Goal: Transaction & Acquisition: Purchase product/service

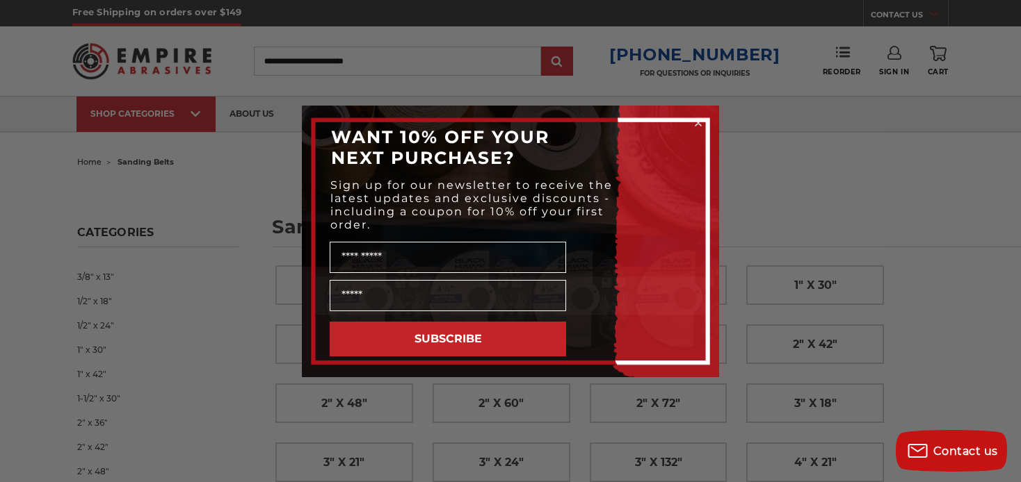
click at [900, 129] on div "Close dialog WANT 10% OFF YOUR NEXT PURCHASE? Sign up for our newsletter to rec…" at bounding box center [510, 241] width 1021 height 482
click at [699, 125] on circle "Close dialog" at bounding box center [698, 122] width 13 height 13
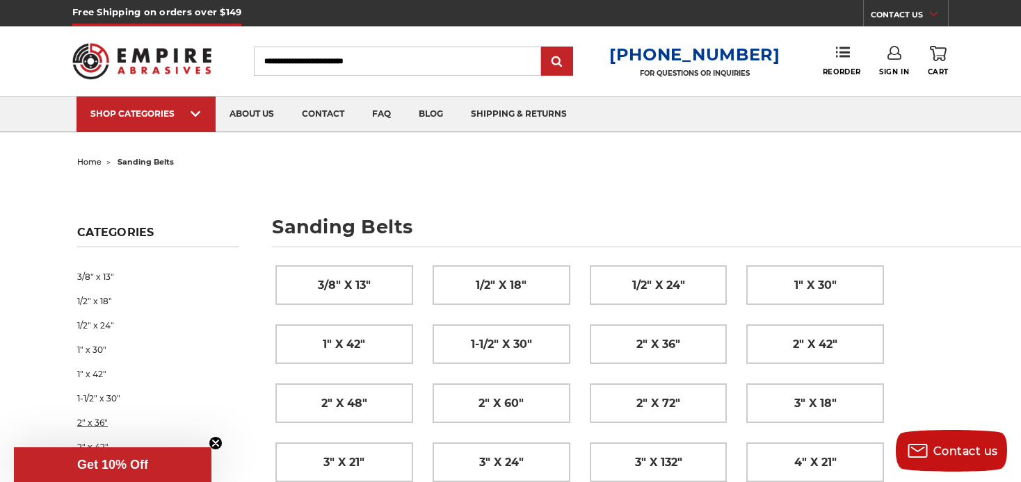
click at [99, 420] on link "2" x 36"" at bounding box center [157, 423] width 161 height 24
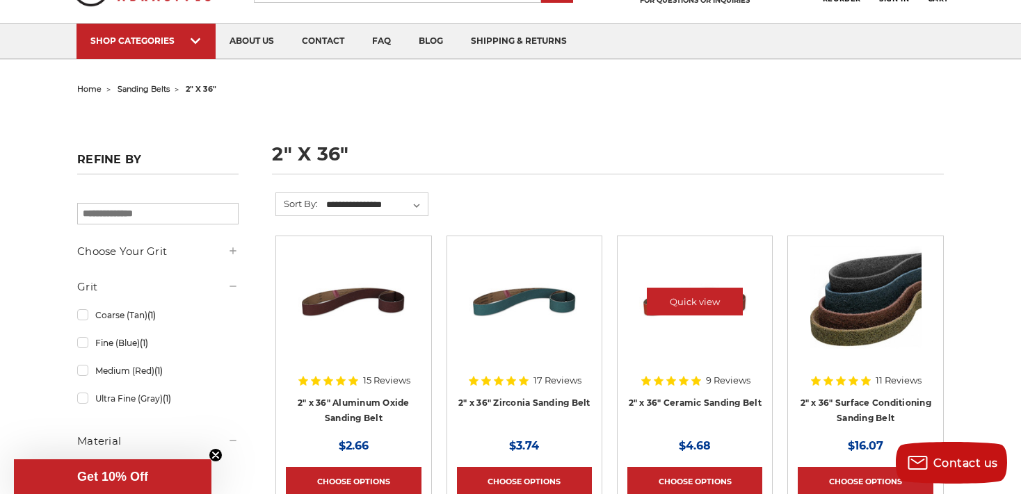
scroll to position [147, 0]
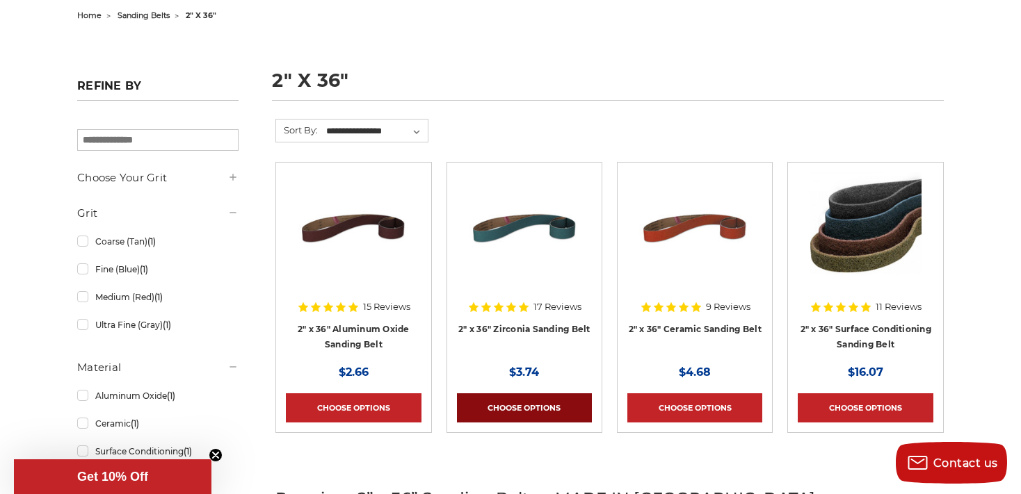
click at [497, 404] on link "Choose Options" at bounding box center [524, 408] width 135 height 29
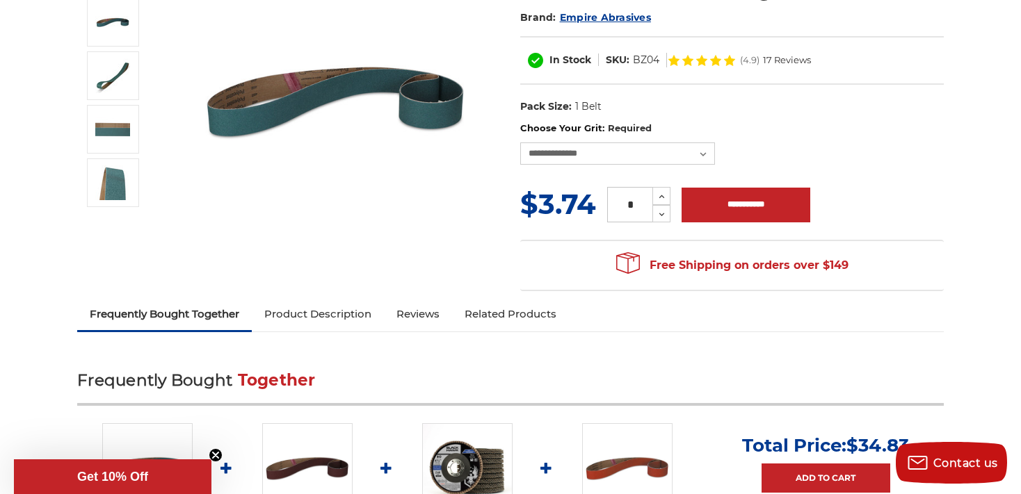
scroll to position [147, 0]
